Goal: Task Accomplishment & Management: Complete application form

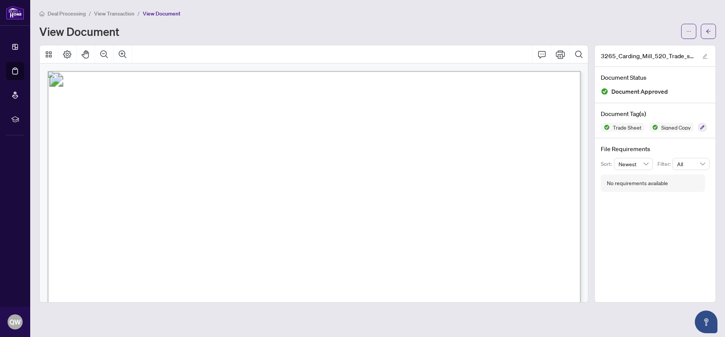
scroll to position [286, 0]
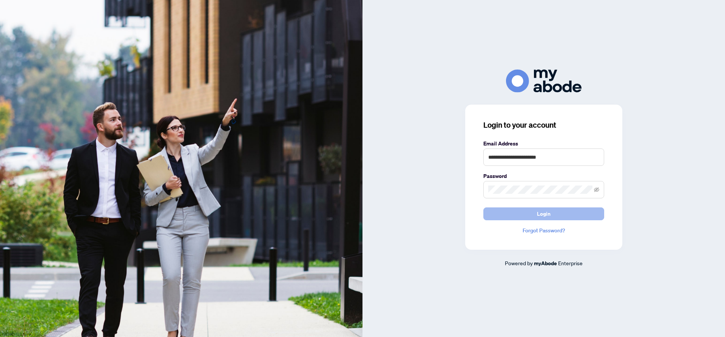
click at [564, 212] on button "Login" at bounding box center [544, 213] width 121 height 13
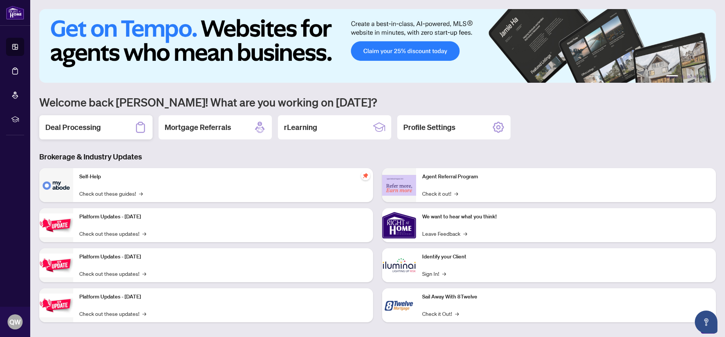
click at [61, 129] on h2 "Deal Processing" at bounding box center [73, 127] width 56 height 11
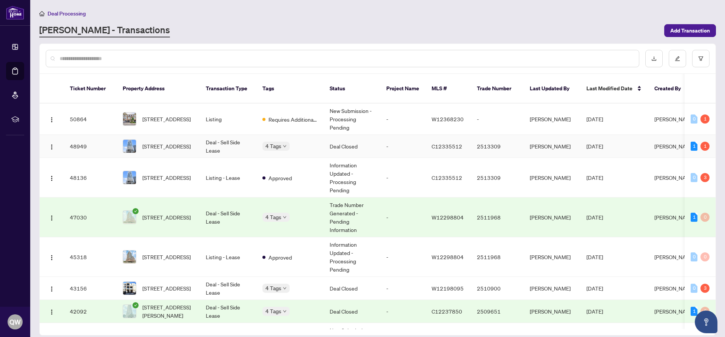
click at [210, 135] on td "Deal - Sell Side Lease" at bounding box center [228, 146] width 57 height 23
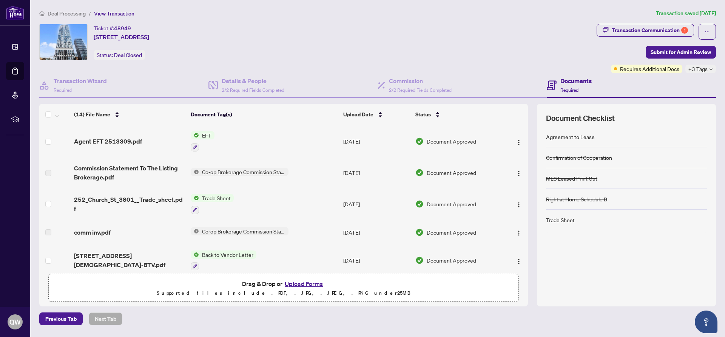
click at [225, 198] on span "Trade Sheet" at bounding box center [216, 198] width 35 height 8
click at [359, 201] on td "Aug/29/2025" at bounding box center [376, 204] width 72 height 32
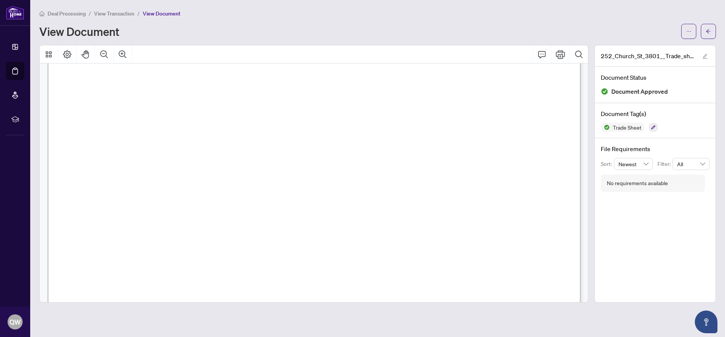
scroll to position [333, 0]
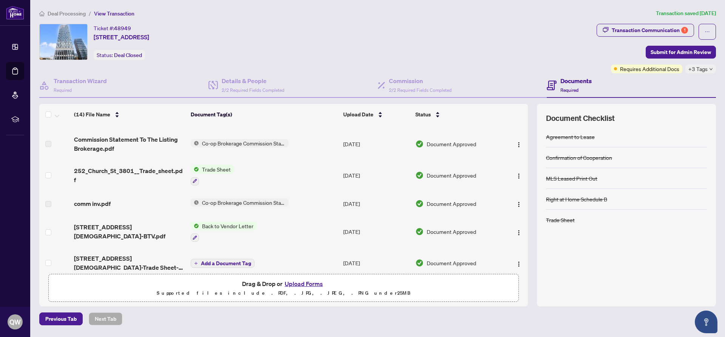
scroll to position [43, 0]
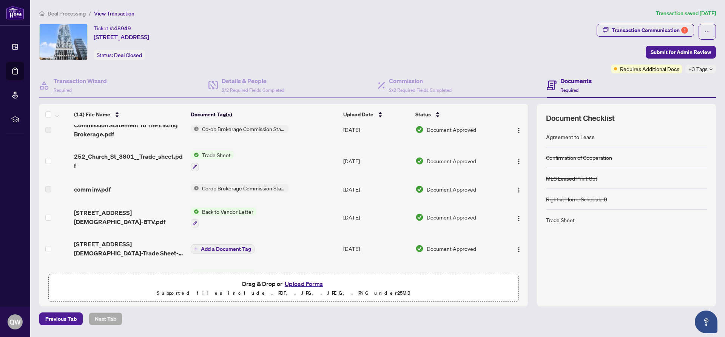
click at [251, 214] on span "Back to Vendor Letter" at bounding box center [227, 211] width 57 height 8
click at [439, 217] on span "Document Approved" at bounding box center [451, 217] width 49 height 8
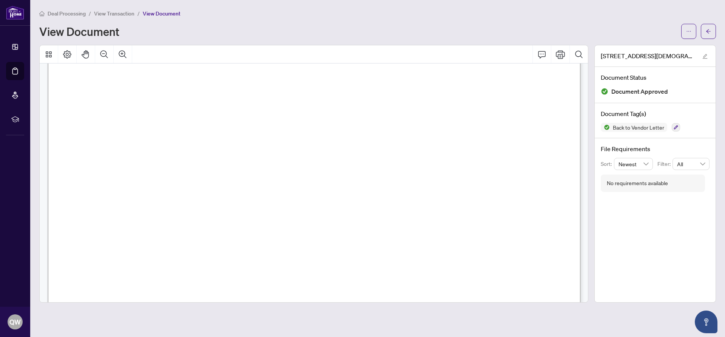
scroll to position [181, 0]
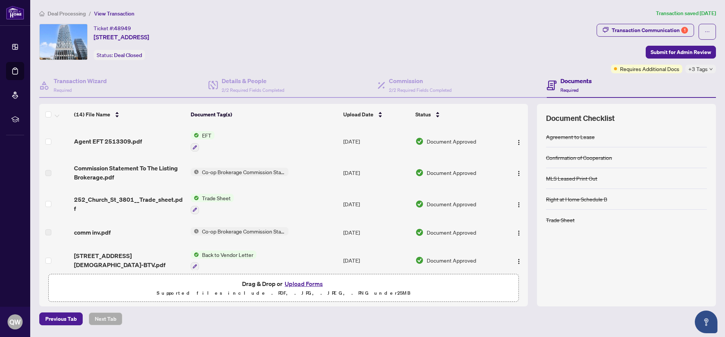
click at [365, 139] on td "Sep/05/2025" at bounding box center [376, 141] width 72 height 32
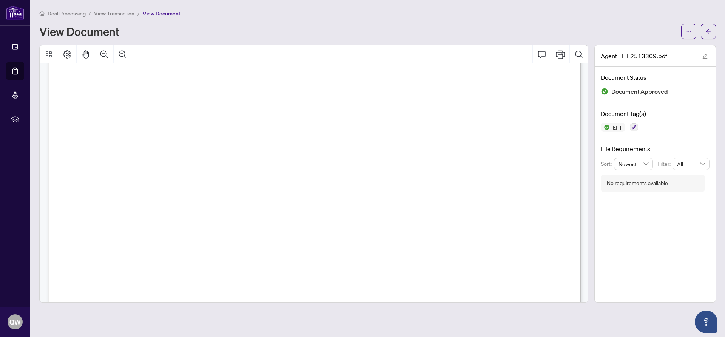
scroll to position [190, 0]
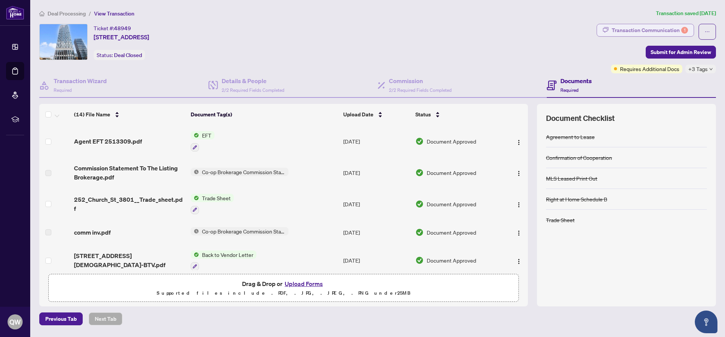
click at [651, 29] on div "Transaction Communication 1" at bounding box center [650, 30] width 76 height 12
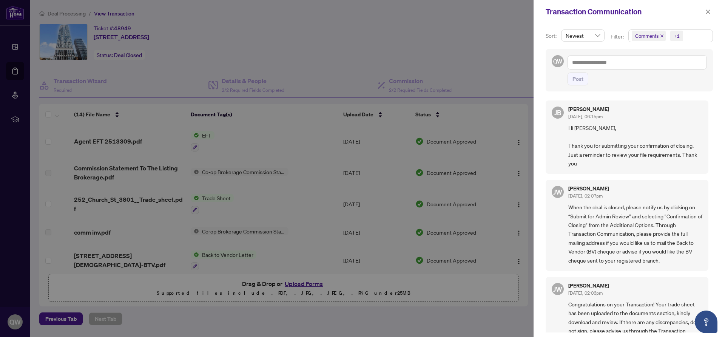
scroll to position [41, 0]
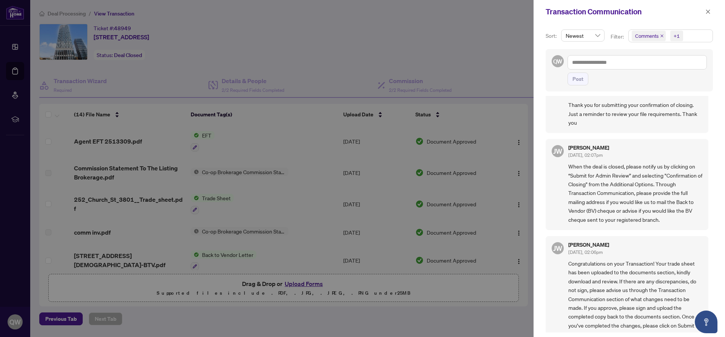
click at [462, 38] on div at bounding box center [362, 168] width 725 height 337
click at [708, 11] on icon "close" at bounding box center [708, 11] width 5 height 5
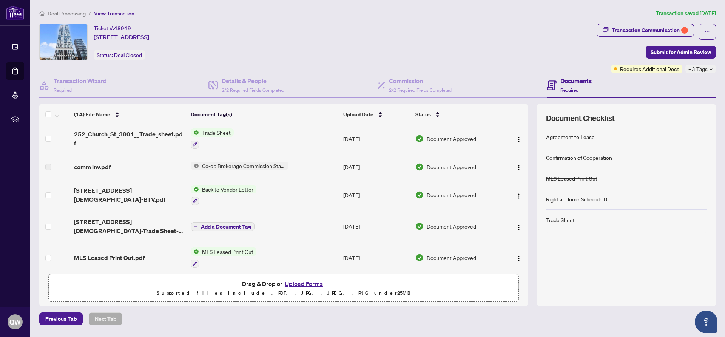
scroll to position [0, 0]
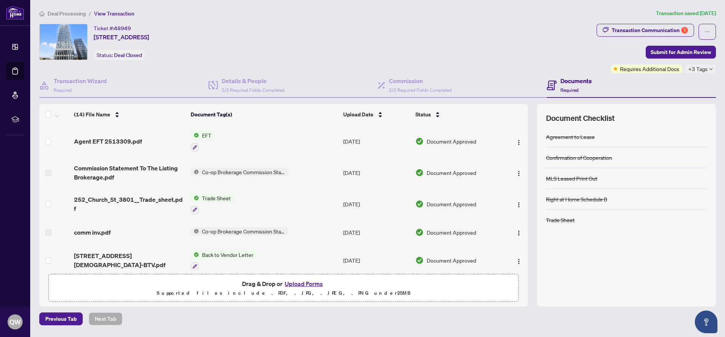
click at [62, 11] on span "Deal Processing" at bounding box center [67, 13] width 38 height 7
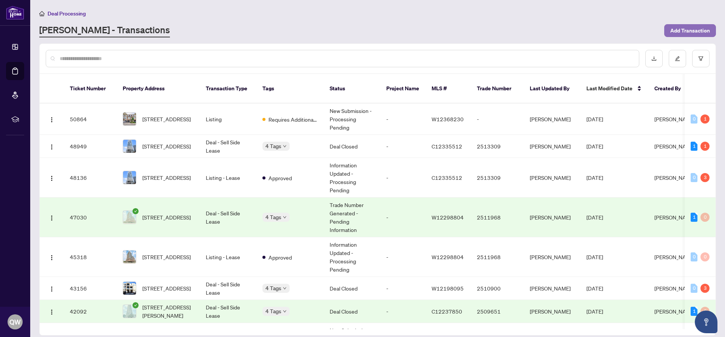
click at [693, 31] on span "Add Transaction" at bounding box center [691, 31] width 40 height 12
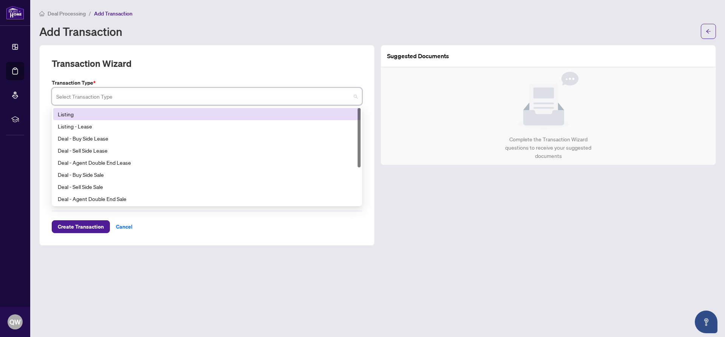
click at [106, 101] on input "search" at bounding box center [203, 97] width 295 height 17
click at [78, 115] on div "Listing" at bounding box center [207, 114] width 298 height 8
